Goal: Task Accomplishment & Management: Use online tool/utility

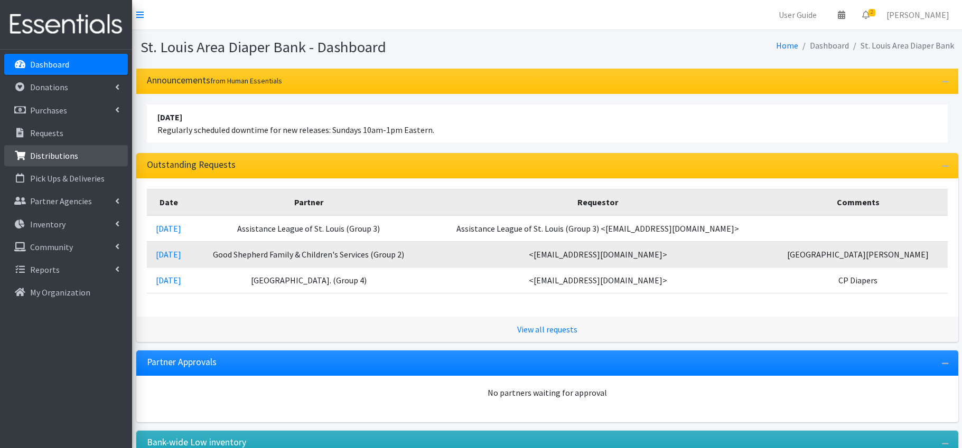
click at [71, 158] on p "Distributions" at bounding box center [54, 156] width 48 height 11
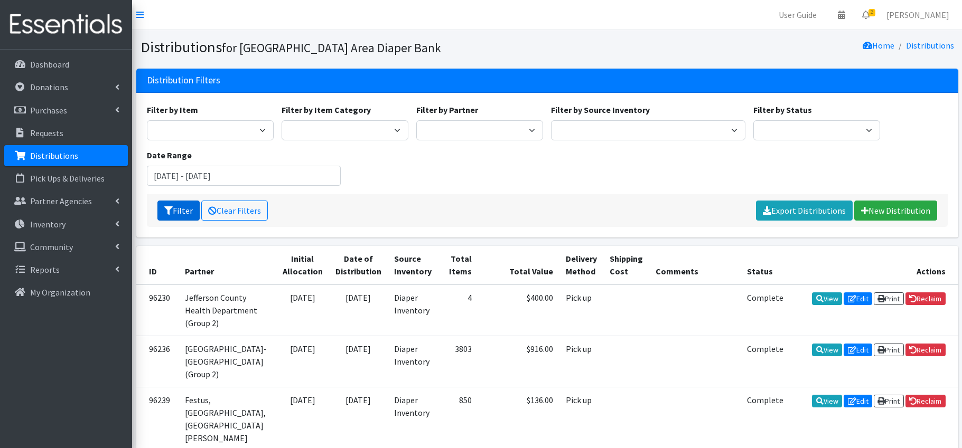
click at [190, 211] on button "Filter" at bounding box center [178, 211] width 42 height 20
click at [204, 181] on input "July 9, 2025 - October 9, 2025" at bounding box center [244, 176] width 194 height 20
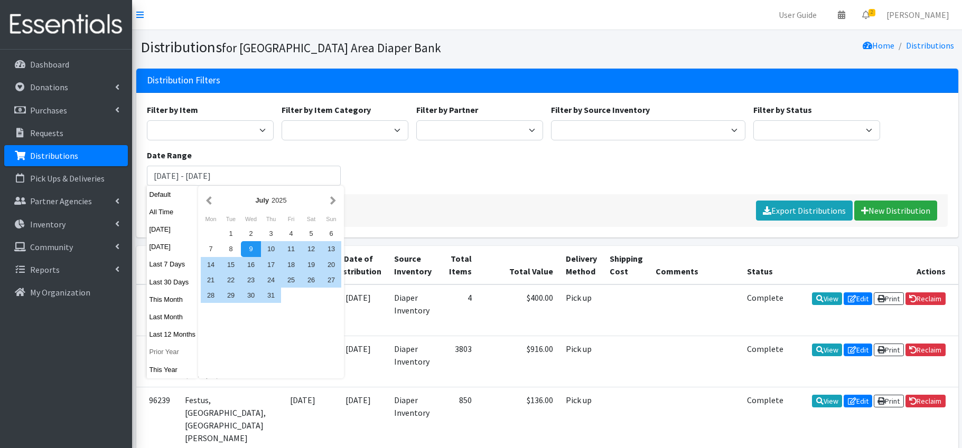
click at [173, 354] on button "Prior Year" at bounding box center [173, 351] width 52 height 15
type input "[DATE] - [DATE]"
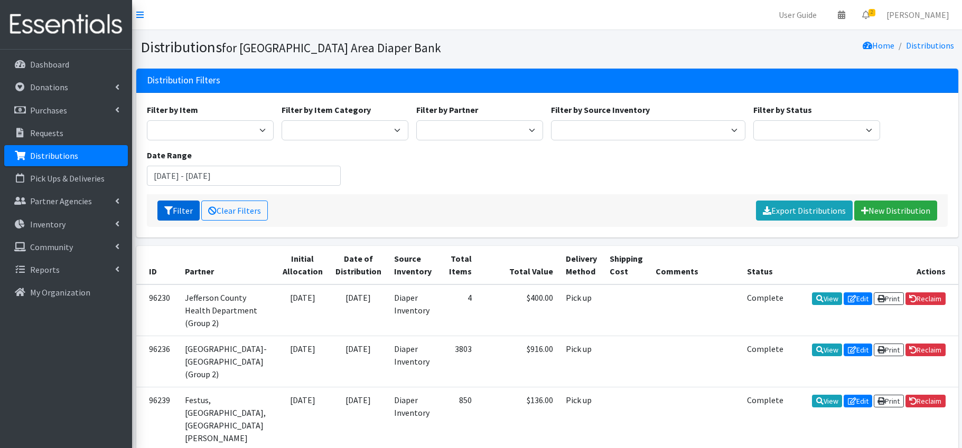
click at [181, 211] on button "Filter" at bounding box center [178, 211] width 42 height 20
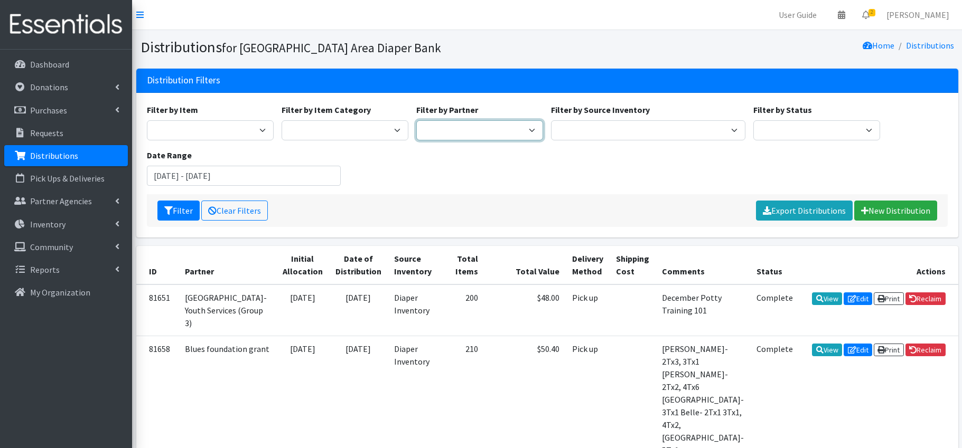
click at [503, 132] on select "Affinia Healthcare (Group 2) Annie Malone (Group 1) Assistance League of St. Lo…" at bounding box center [479, 130] width 127 height 20
select select "2493"
click at [184, 216] on button "Filter" at bounding box center [178, 211] width 42 height 20
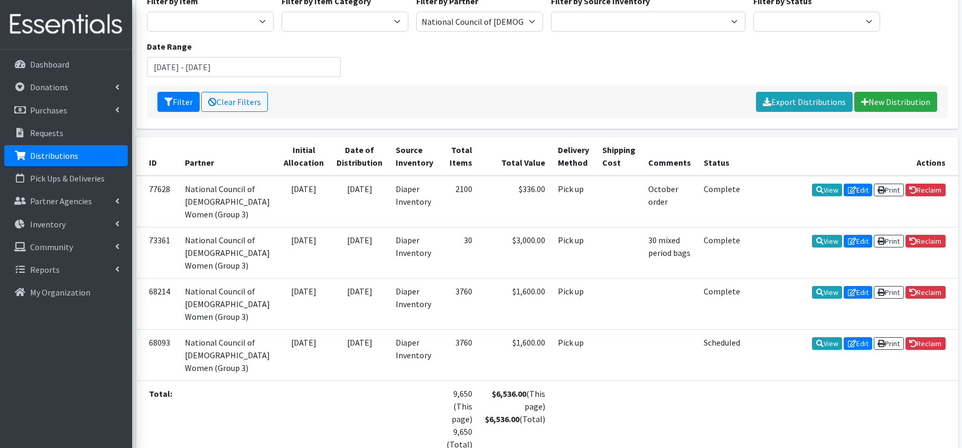
scroll to position [102, 0]
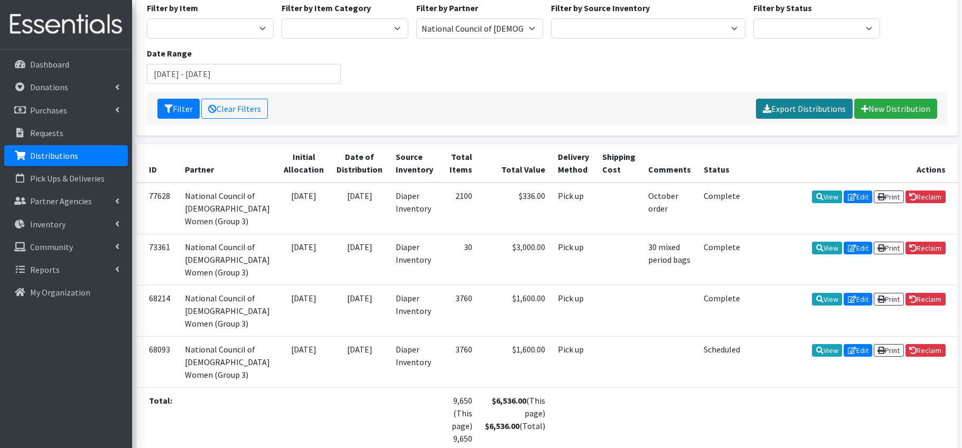
click at [818, 111] on link "Export Distributions" at bounding box center [804, 109] width 97 height 20
click at [227, 76] on input "[DATE] - [DATE]" at bounding box center [244, 74] width 194 height 20
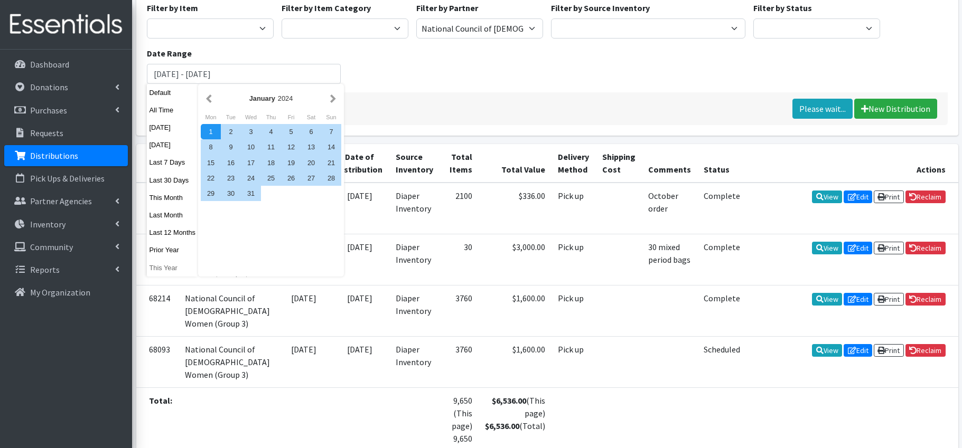
click at [174, 267] on button "This Year" at bounding box center [173, 267] width 52 height 15
type input "[DATE] - [DATE]"
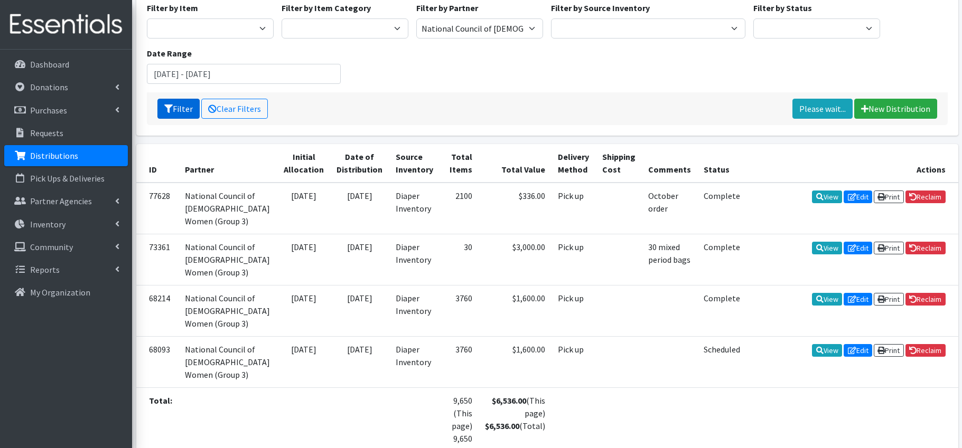
click at [183, 108] on button "Filter" at bounding box center [178, 109] width 42 height 20
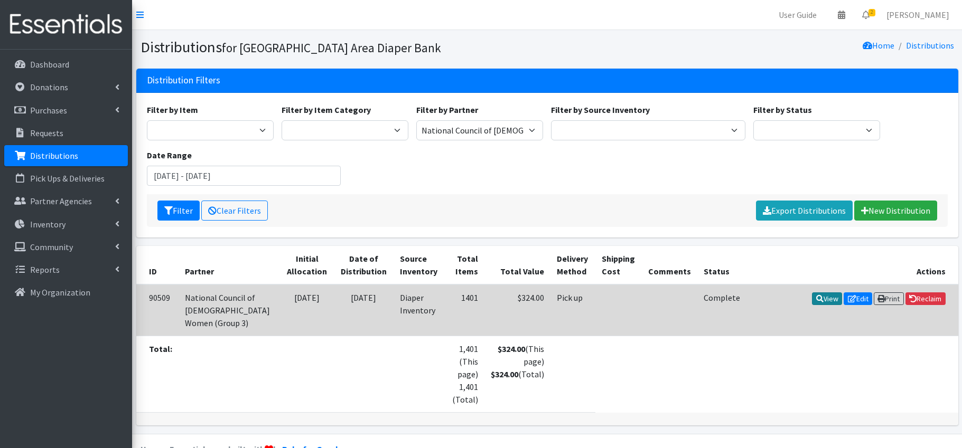
click at [826, 298] on link "View" at bounding box center [827, 299] width 30 height 13
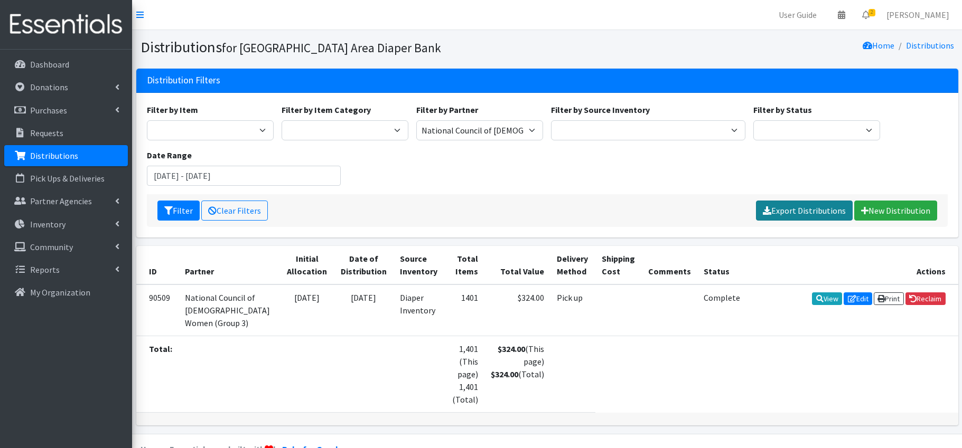
click at [816, 211] on link "Export Distributions" at bounding box center [804, 211] width 97 height 20
